Goal: Information Seeking & Learning: Compare options

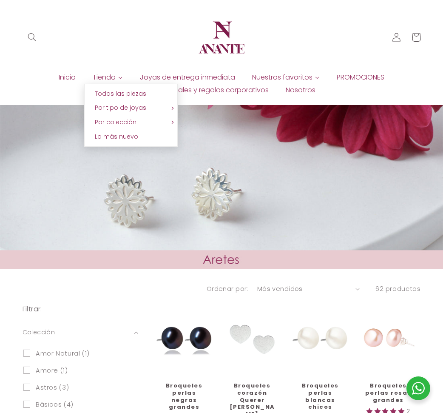
click at [99, 76] on span "Tienda" at bounding box center [104, 77] width 23 height 9
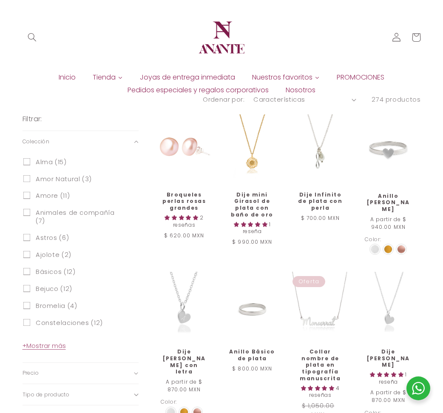
scroll to position [169, 0]
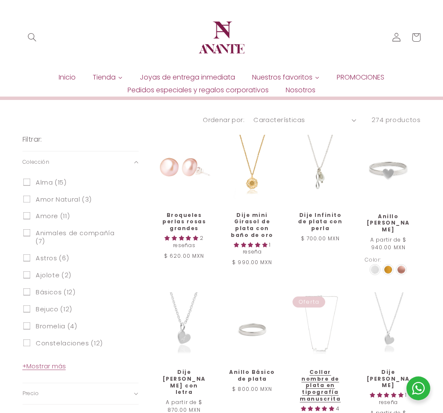
click at [308, 369] on link "Collar nombre de plata en tipografía manuscrita" at bounding box center [320, 385] width 47 height 33
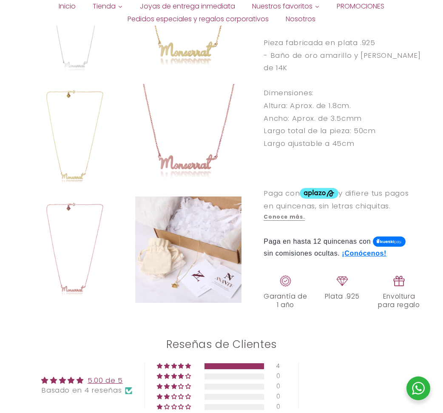
select select "{"isForProduct":true,"id":43652217700506,"title":"Plata","available":true,"pric…"
select select "{"isForProduct":false,"id":43656573911194,"title":"Plata / 1","available":true,…"
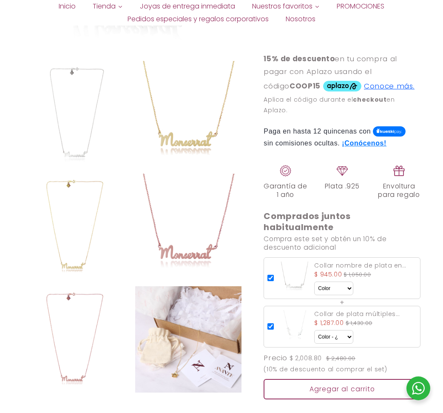
scroll to position [833, 0]
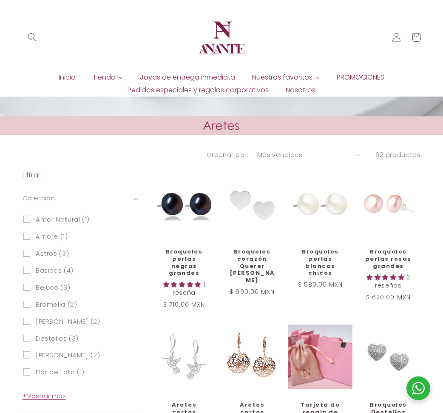
scroll to position [131, 0]
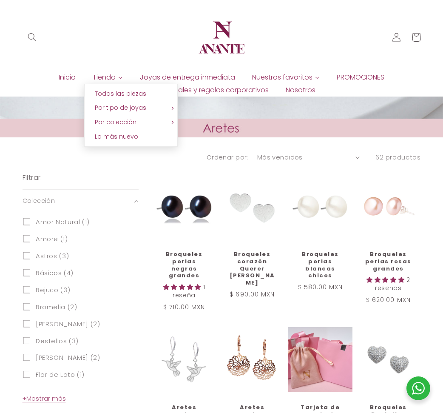
click at [113, 77] on span "Tienda" at bounding box center [104, 77] width 23 height 9
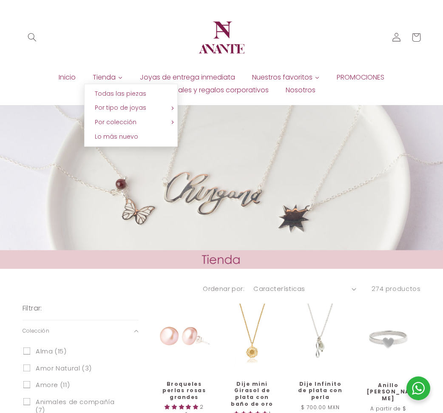
click at [120, 76] on icon at bounding box center [120, 77] width 5 height 5
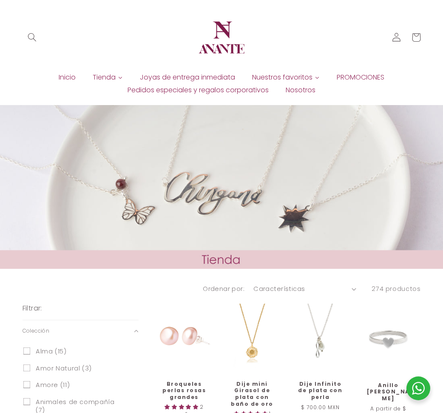
click at [118, 77] on icon at bounding box center [120, 77] width 5 height 5
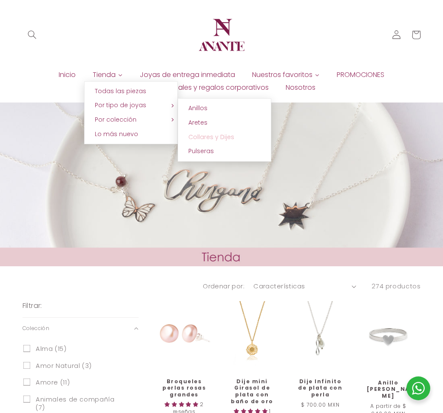
click at [201, 137] on span "Collares y Dijes" at bounding box center [211, 137] width 46 height 9
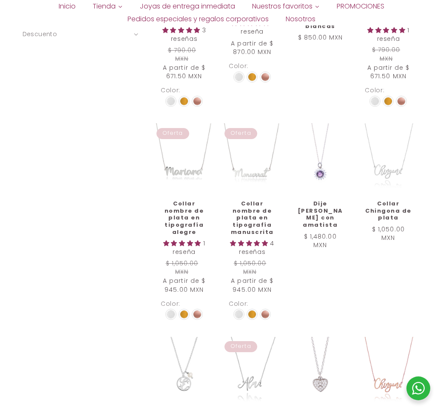
scroll to position [583, 0]
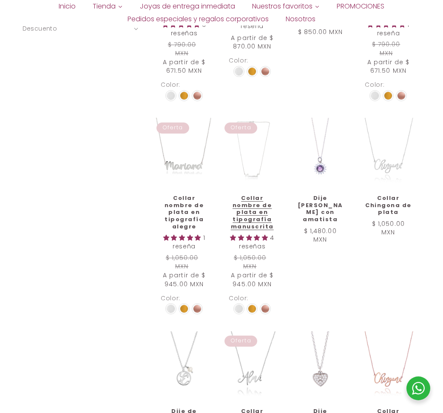
click at [241, 195] on link "Collar nombre de plata en tipografía manuscrita" at bounding box center [252, 213] width 47 height 36
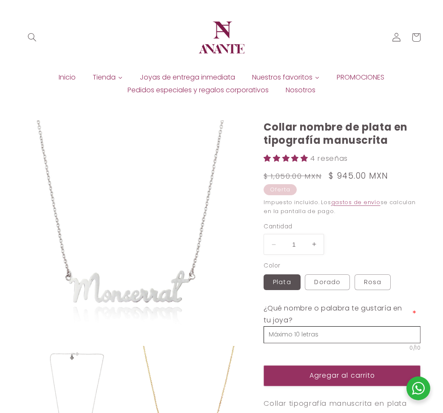
select select "{"isForProduct":true,"id":43652217700506,"title":"Plata","available":true,"pric…"
select select "{"isForProduct":false,"id":43656573911194,"title":"Plata / 1","available":true,…"
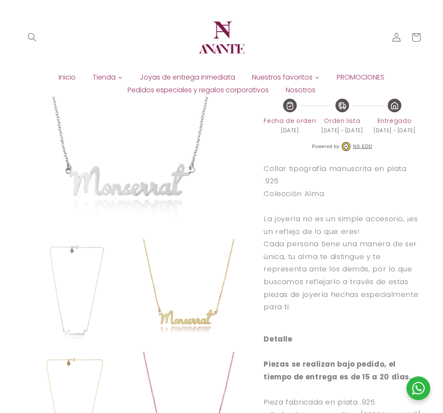
scroll to position [337, 0]
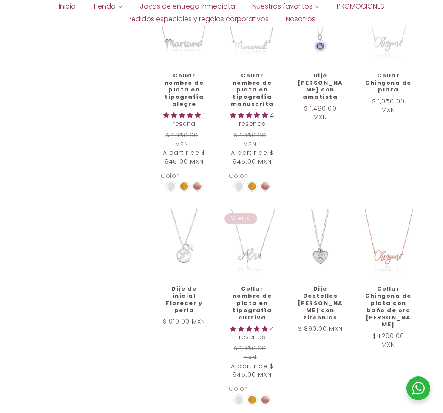
scroll to position [714, 0]
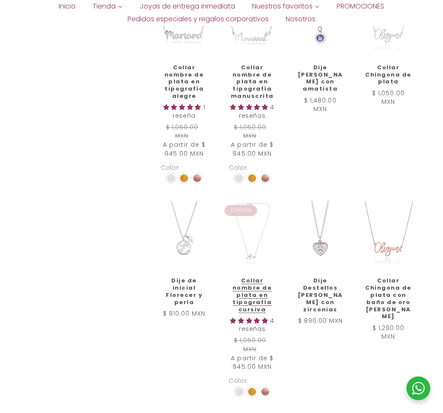
click at [245, 277] on link "Collar nombre de plata en tipografía cursiva" at bounding box center [252, 295] width 47 height 36
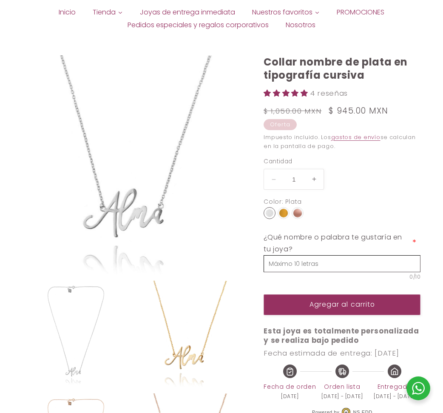
select select "{"isForProduct":true,"id":43652190077082,"title":"Plata","available":true,"pric…"
select select "{"isForProduct":false,"id":43651779035290,"title":"Plata","available":true,"pri…"
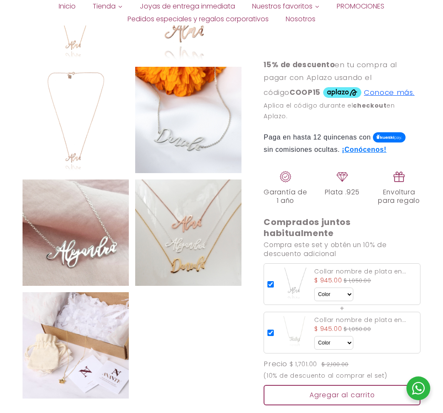
scroll to position [809, 0]
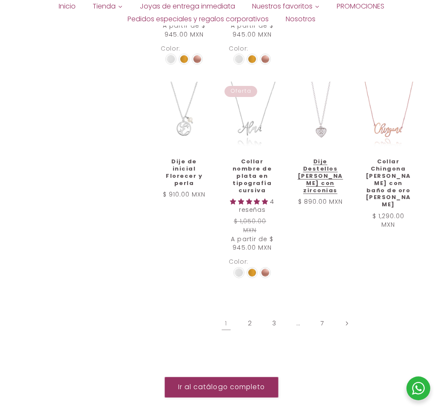
scroll to position [880, 0]
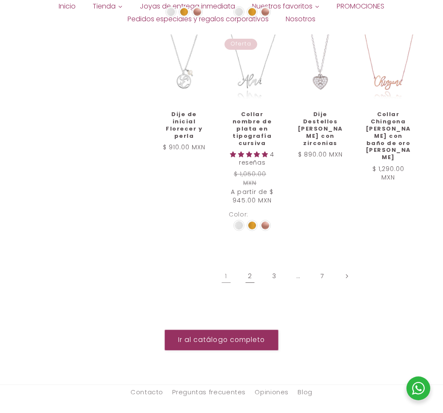
click at [246, 268] on link "2" at bounding box center [250, 276] width 20 height 20
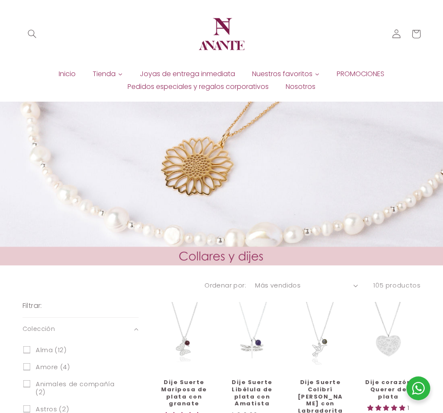
click at [120, 76] on icon at bounding box center [120, 74] width 5 height 5
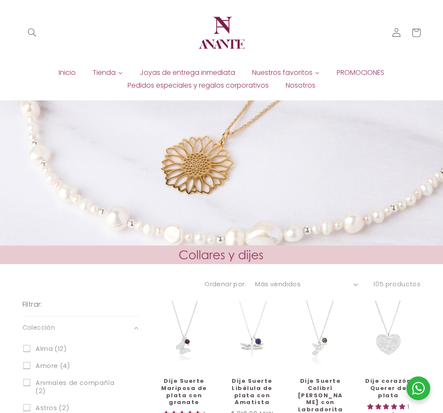
click at [120, 73] on icon at bounding box center [120, 73] width 3 height 2
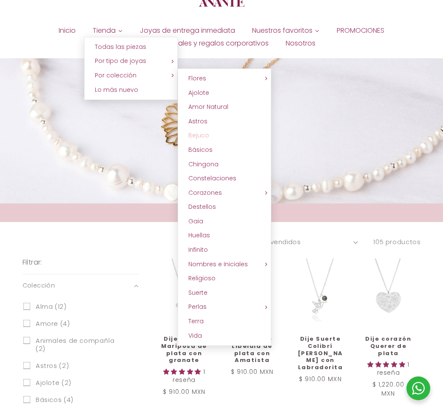
scroll to position [51, 0]
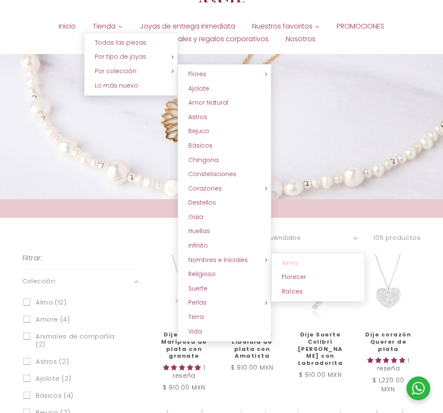
click at [292, 265] on span "Alma" at bounding box center [290, 263] width 16 height 9
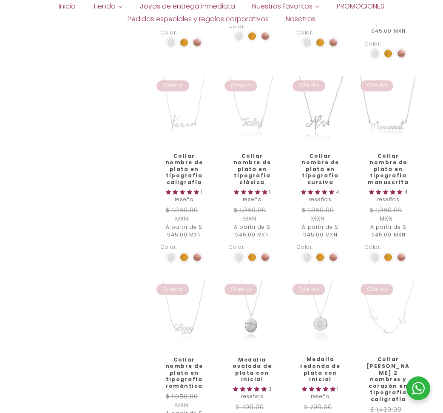
scroll to position [481, 0]
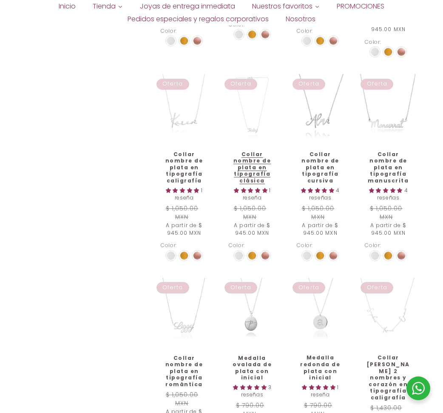
click at [259, 151] on link "Collar nombre de plata en tipografía clásica" at bounding box center [252, 167] width 47 height 33
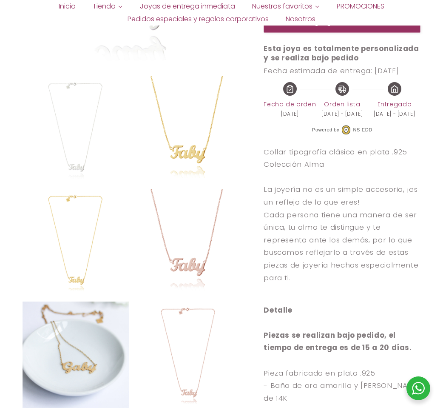
select select "{"isForProduct":true,"id":43651779035290,"title":"Plata","available":true,"pric…"
select select "{"isForProduct":false,"id":43652658462874,"title":"Plata","available":true,"pri…"
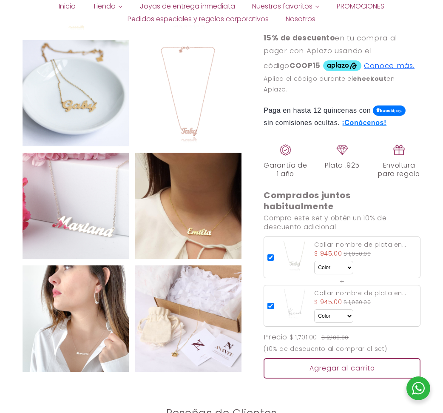
scroll to position [837, 0]
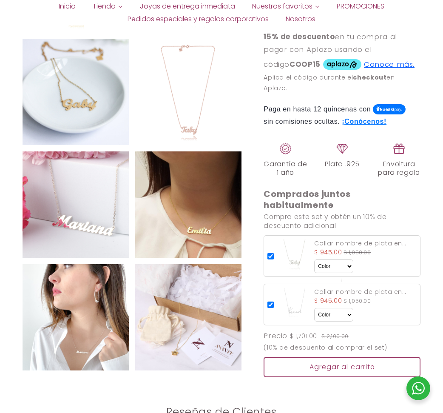
click at [97, 264] on img at bounding box center [76, 317] width 106 height 106
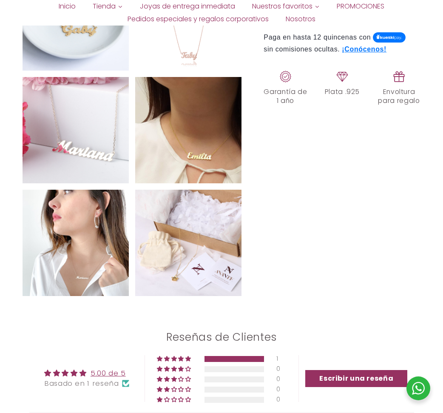
select select "{"isForProduct":true,"id":43651779035290,"title":"Plata","available":true,"pric…"
select select "{"isForProduct":false,"id":43652658462874,"title":"Plata","available":true,"pri…"
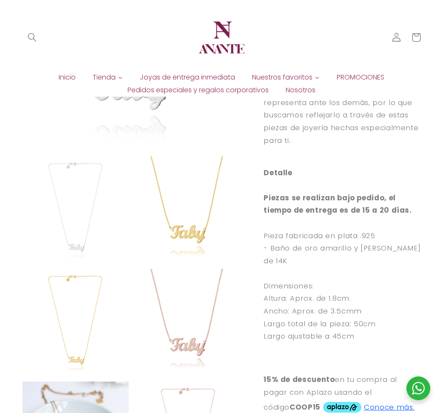
scroll to position [469, 0]
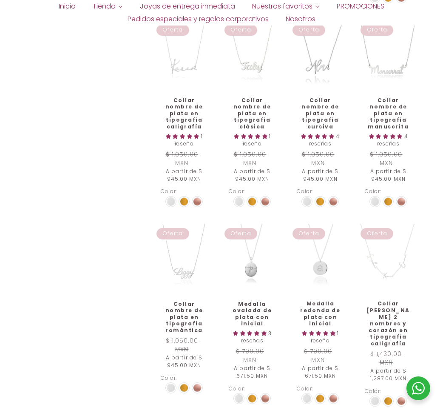
scroll to position [536, 0]
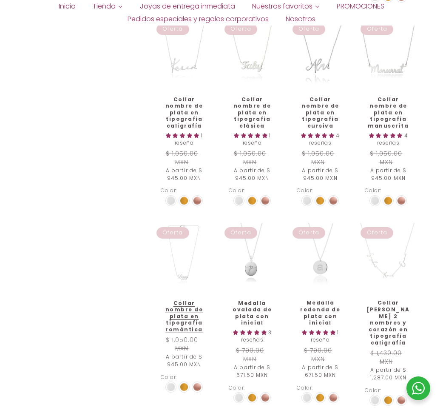
click at [178, 300] on link "Collar nombre de plata en tipografía romántica" at bounding box center [184, 316] width 47 height 33
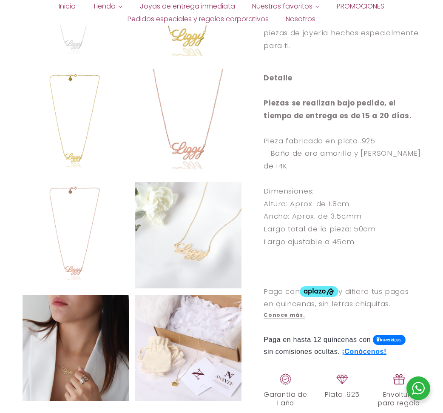
select select "{"isForProduct":true,"id":43652235198618,"title":"Plata","available":true,"pric…"
select select "{"isForProduct":false,"id":43656953200794,"title":"Plata / 1","available":true,…"
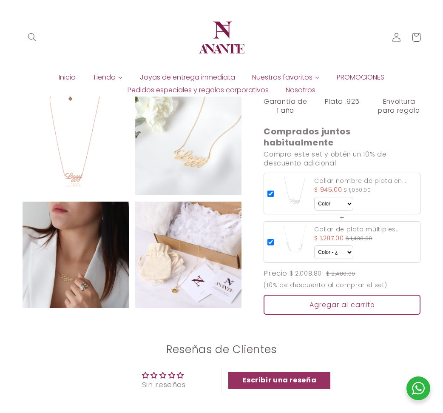
scroll to position [816, 0]
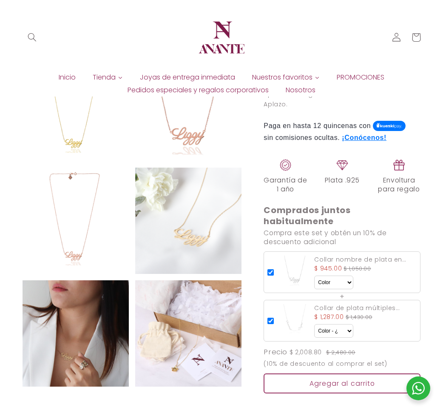
click at [109, 280] on img at bounding box center [76, 333] width 106 height 106
